Goal: Information Seeking & Learning: Learn about a topic

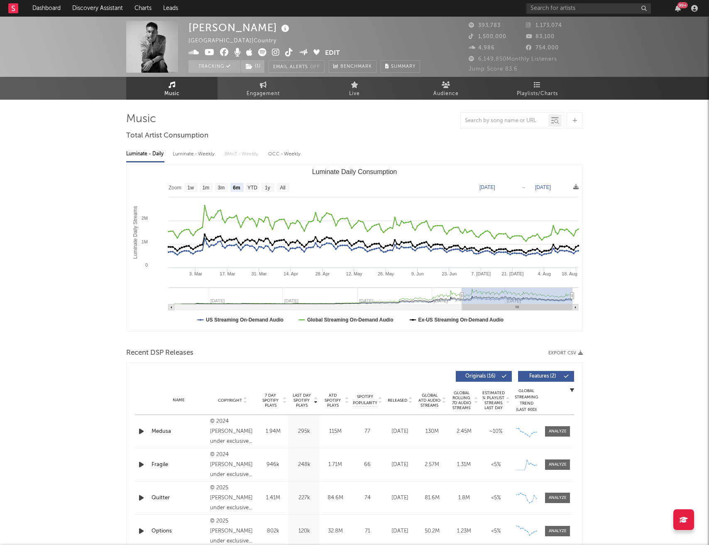
select select "6m"
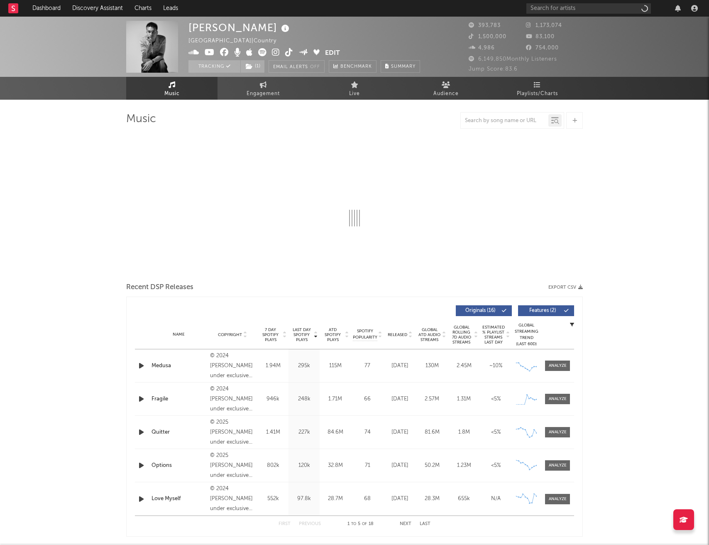
select select "6m"
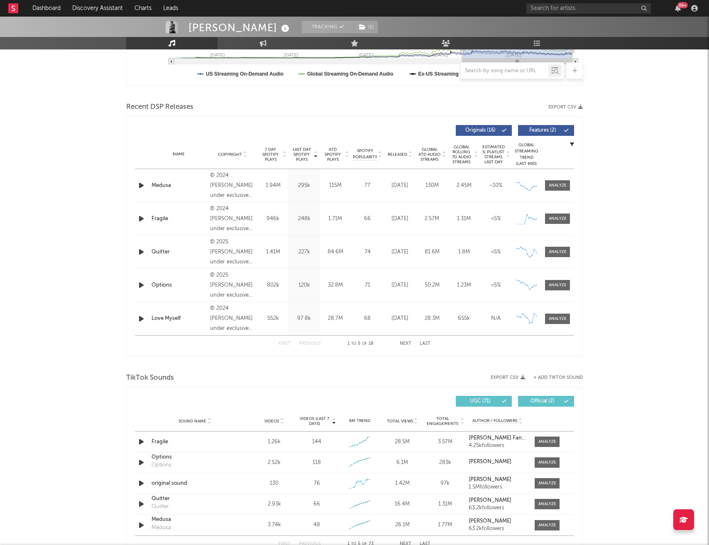
scroll to position [269, 0]
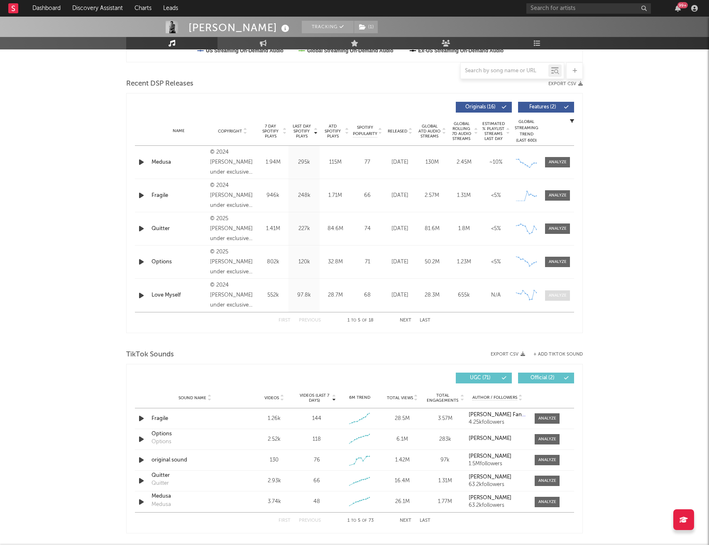
click at [552, 295] on div at bounding box center [558, 295] width 18 height 6
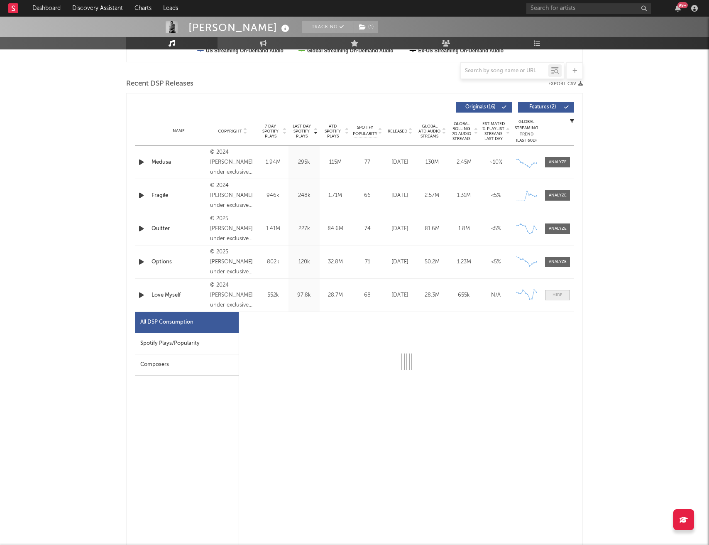
select select "6m"
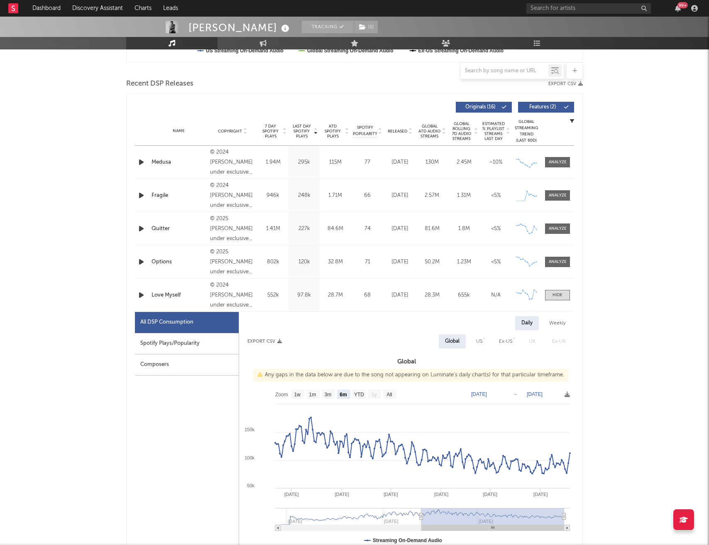
click at [207, 339] on div "Spotify Plays/Popularity" at bounding box center [187, 343] width 104 height 21
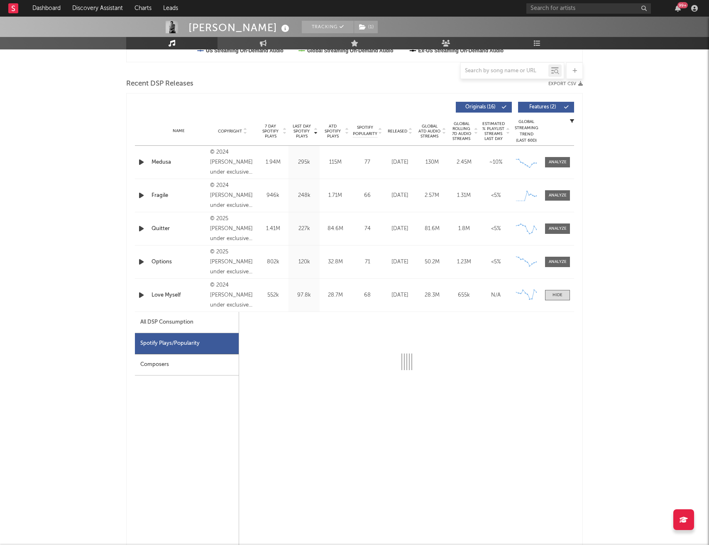
select select "6m"
select select "1w"
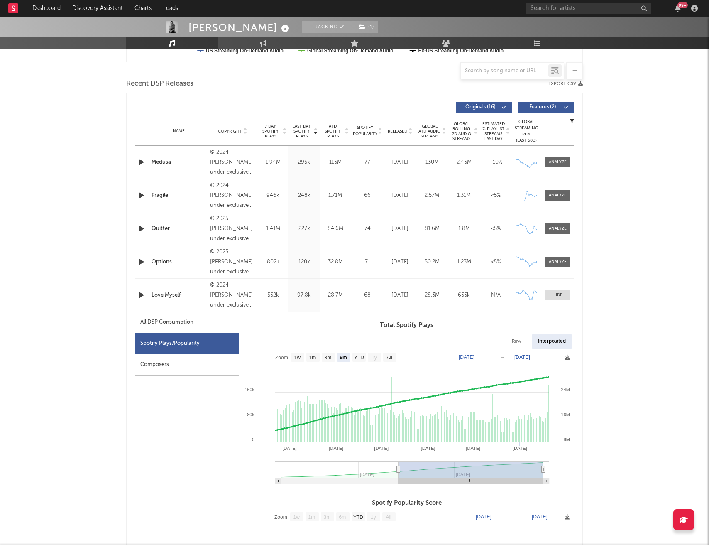
click at [176, 323] on div "All DSP Consumption" at bounding box center [166, 322] width 53 height 10
select select "6m"
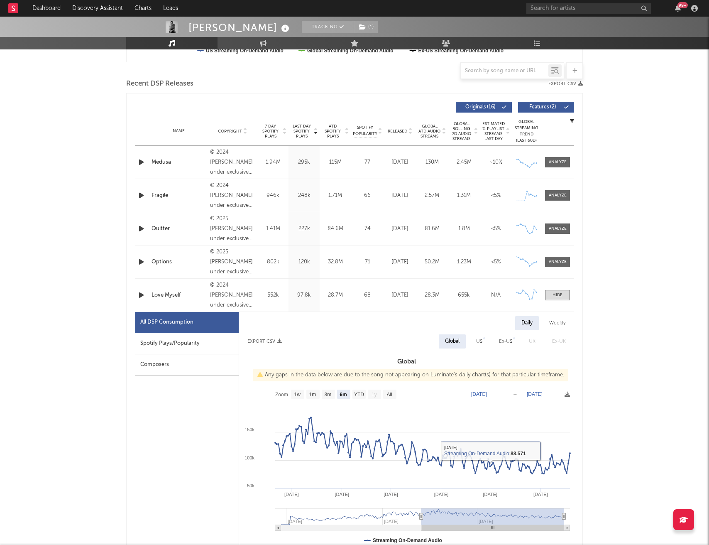
click at [479, 341] on div "US" at bounding box center [479, 341] width 6 height 10
select select "6m"
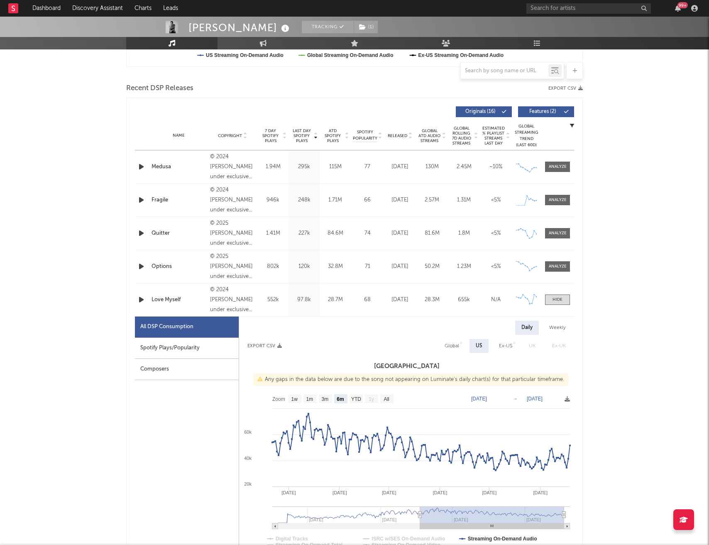
scroll to position [262, 0]
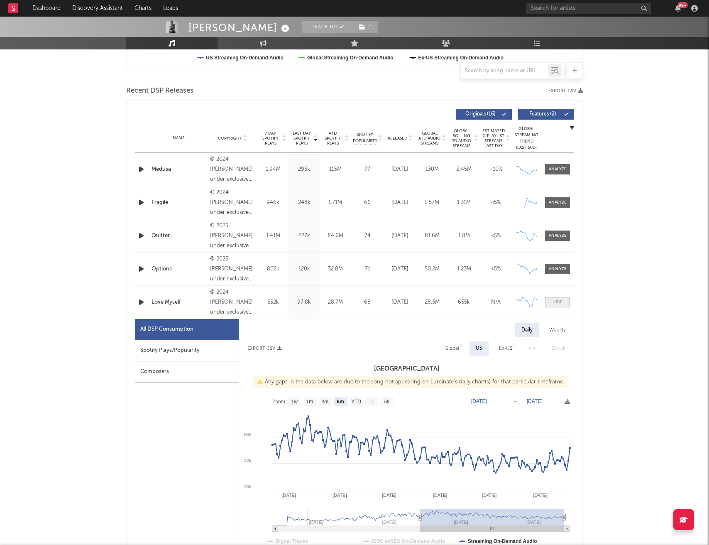
click at [560, 299] on div at bounding box center [558, 302] width 10 height 6
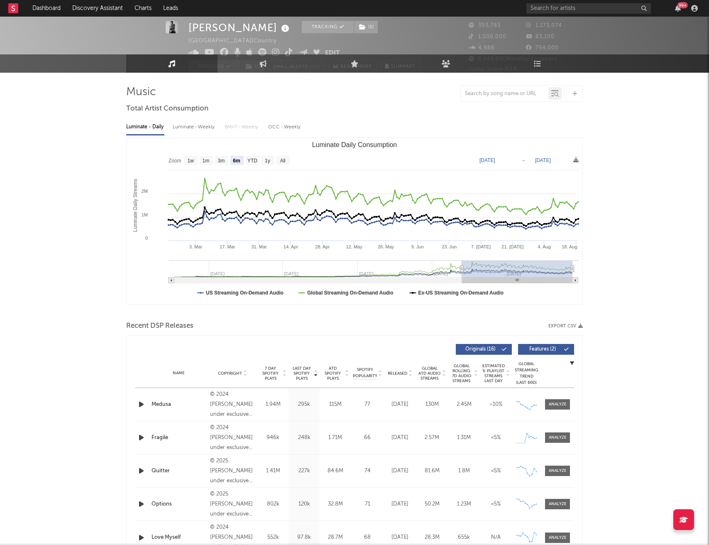
scroll to position [0, 0]
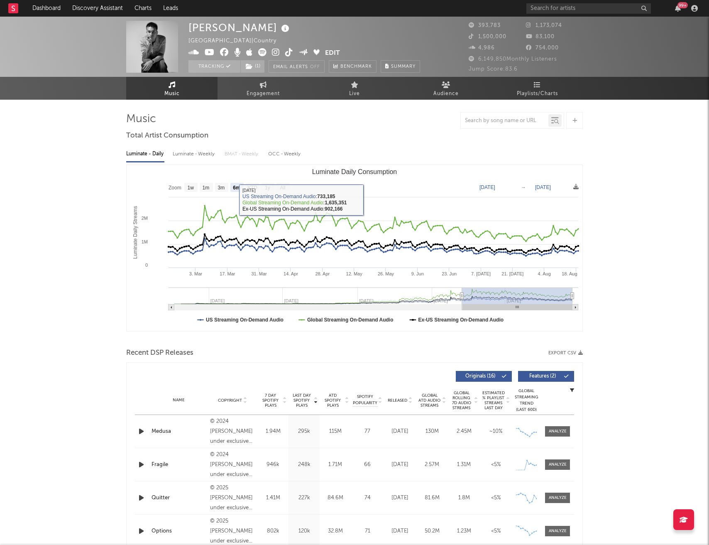
click at [201, 152] on div "Luminate - Weekly" at bounding box center [195, 154] width 44 height 14
select select "6m"
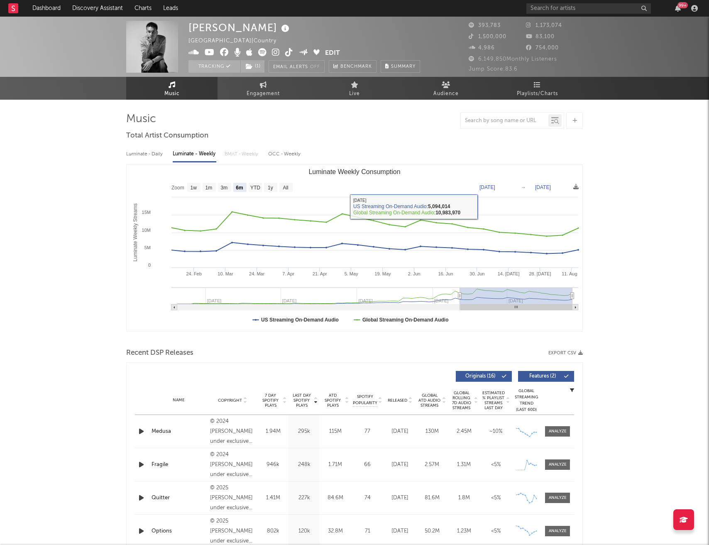
click at [153, 153] on div "Luminate - Daily" at bounding box center [145, 154] width 38 height 14
select select "6m"
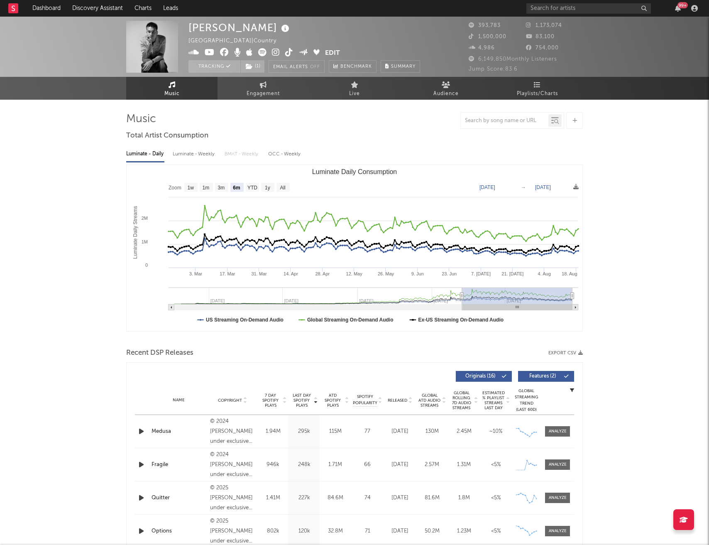
click at [573, 14] on div "99 +" at bounding box center [613, 8] width 174 height 17
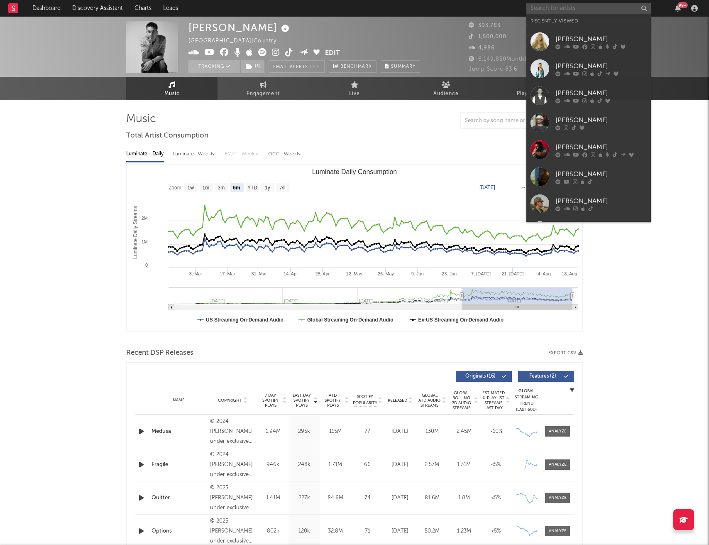
click at [573, 10] on input "text" at bounding box center [588, 8] width 125 height 10
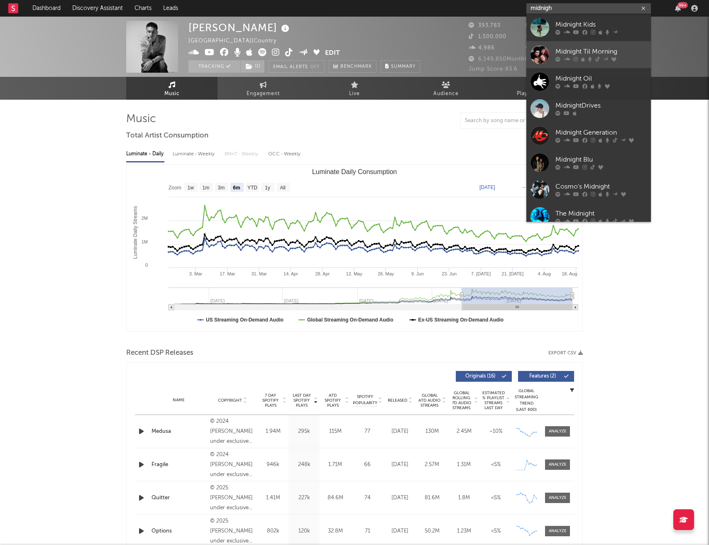
type input "midnigh"
click at [589, 46] on link "Midnight Til Morning" at bounding box center [588, 54] width 125 height 27
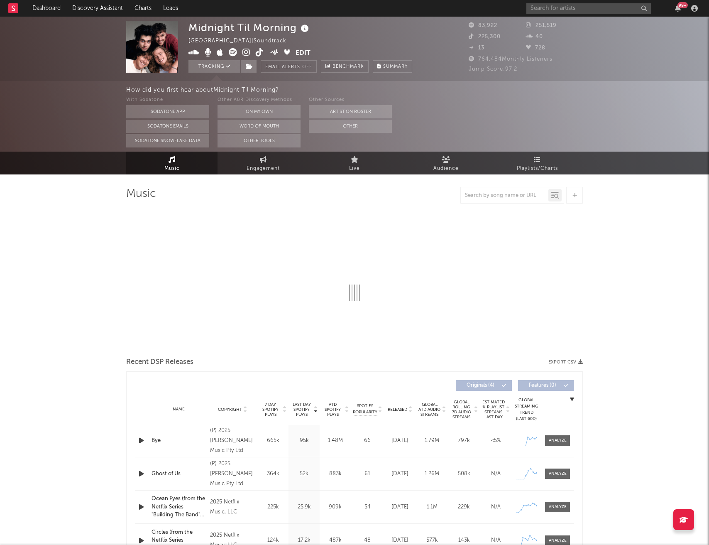
select select "1w"
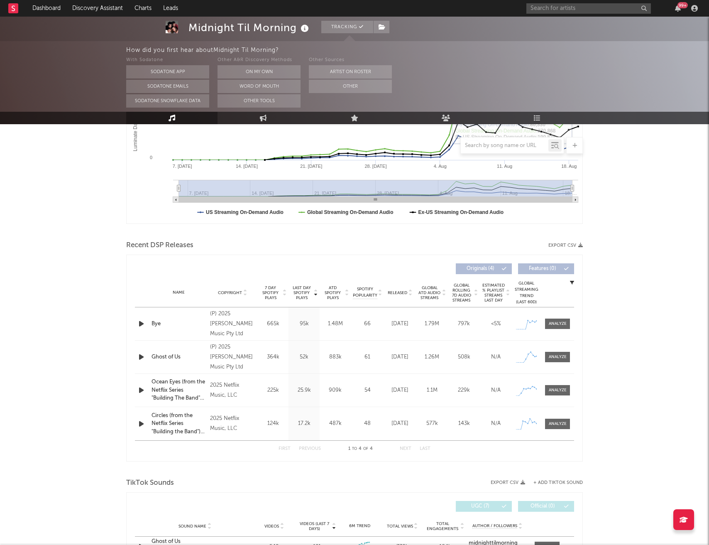
scroll to position [221, 0]
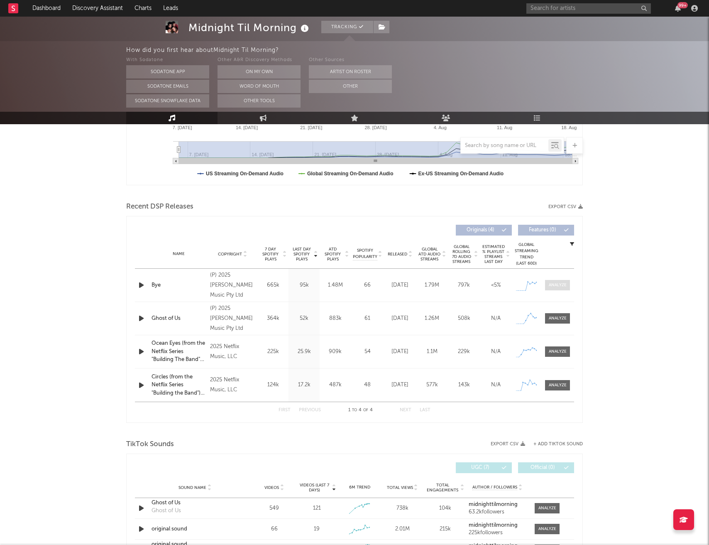
click at [555, 285] on div at bounding box center [558, 285] width 18 height 6
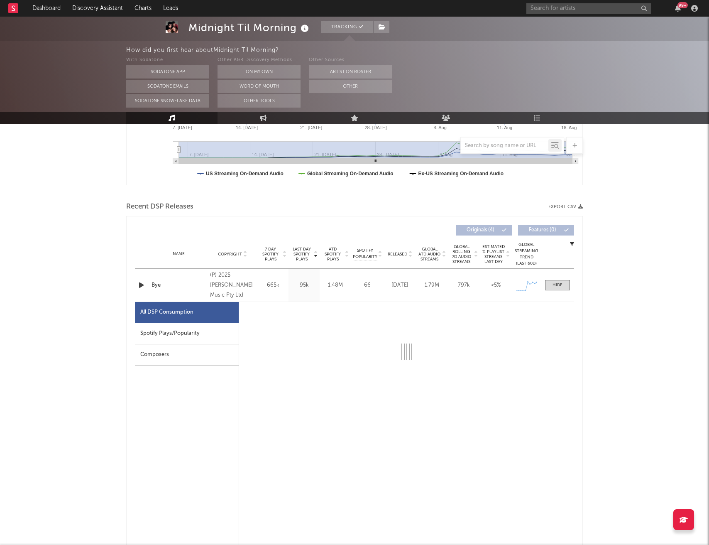
select select "1w"
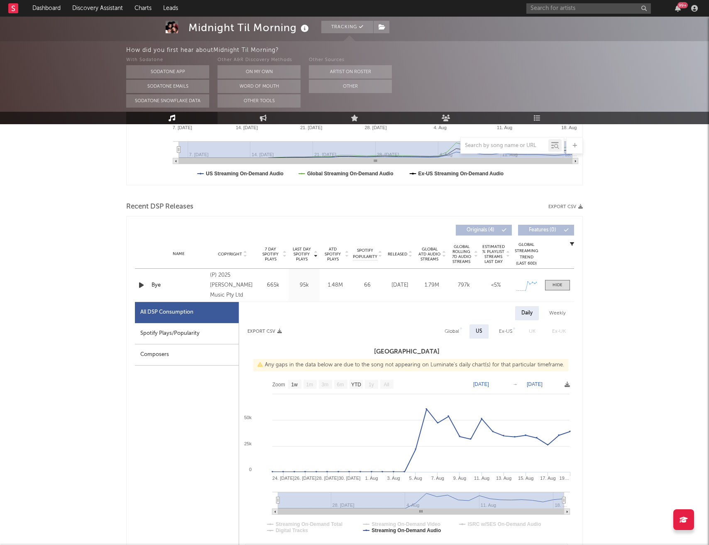
click at [165, 332] on div "Spotify Plays/Popularity" at bounding box center [187, 333] width 104 height 21
select select "1w"
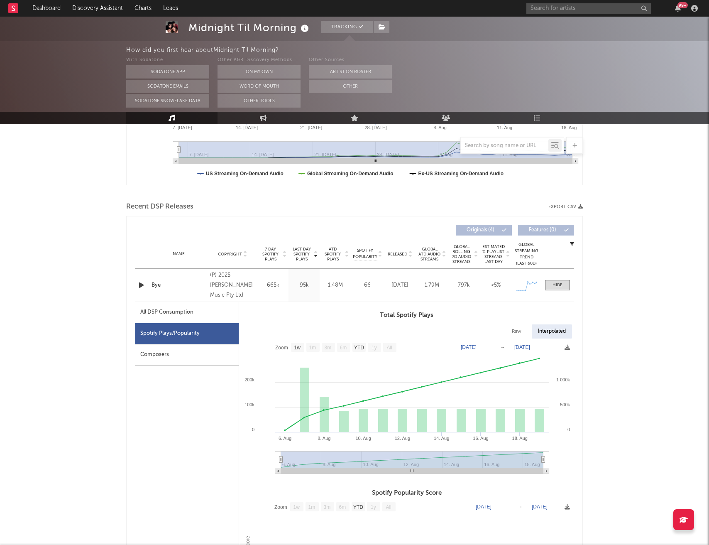
click at [177, 315] on div "All DSP Consumption" at bounding box center [166, 312] width 53 height 10
select select "1w"
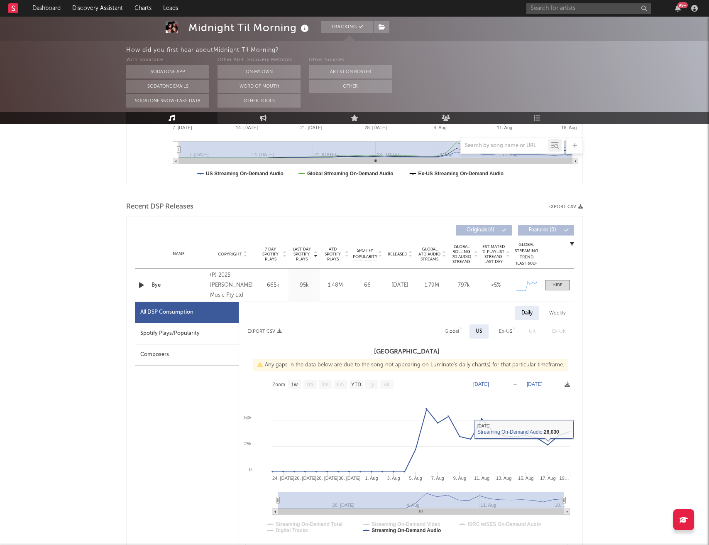
click at [455, 329] on div "Global" at bounding box center [452, 331] width 15 height 10
select select "1w"
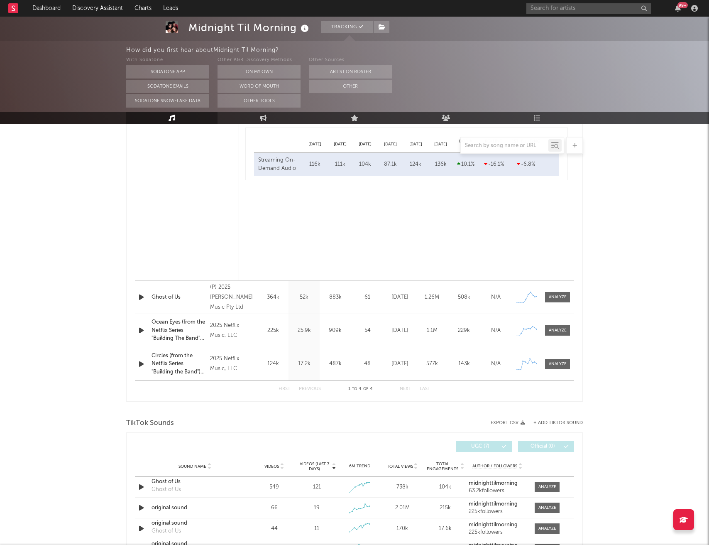
scroll to position [687, 0]
